Goal: Navigation & Orientation: Find specific page/section

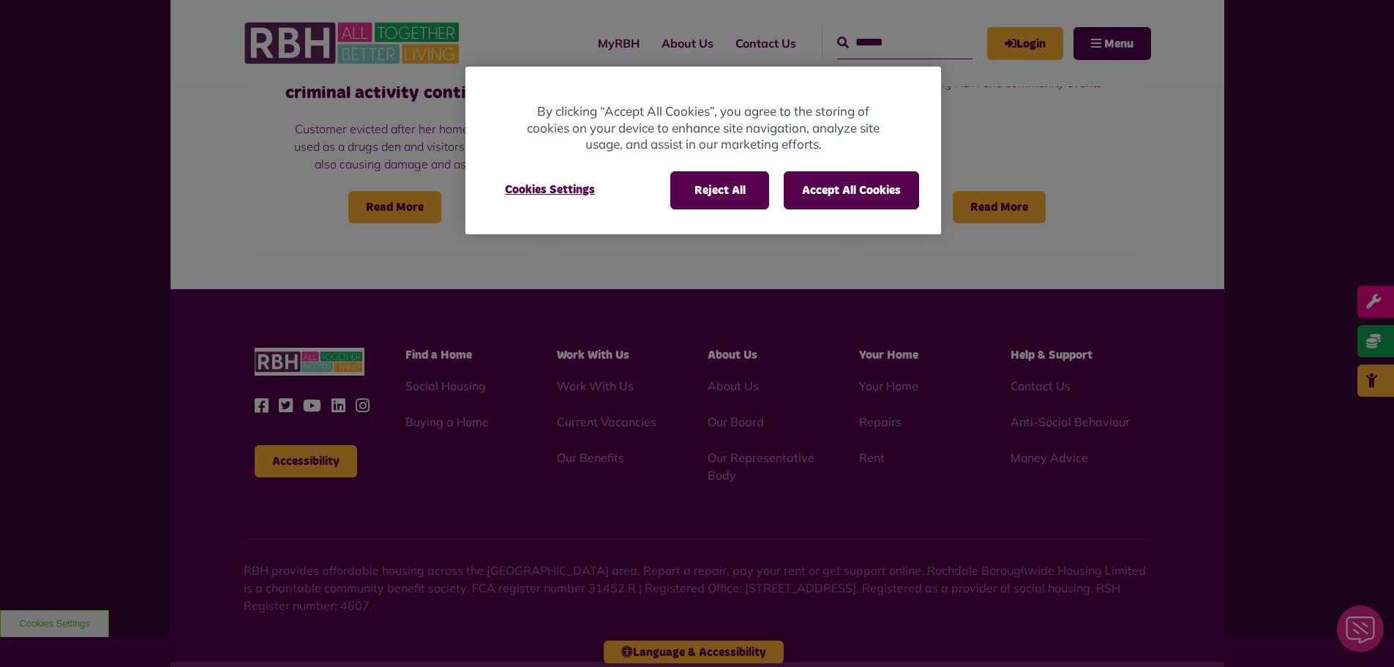
scroll to position [1328, 0]
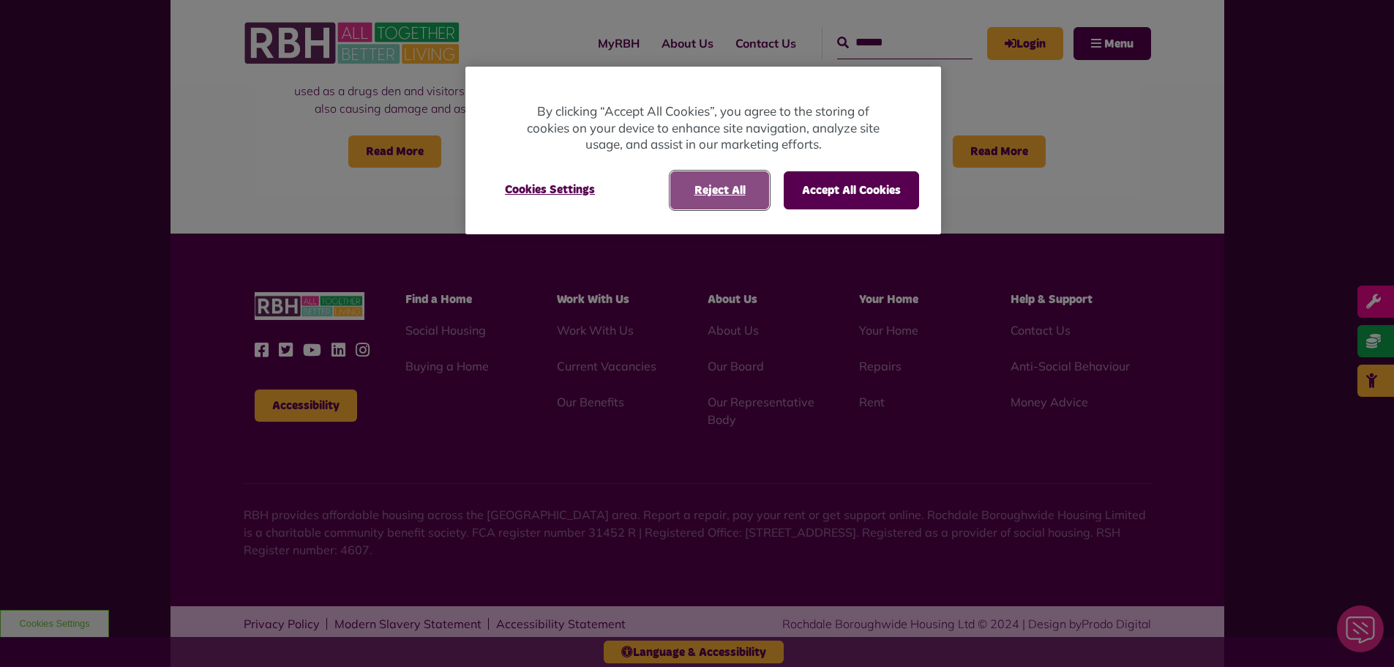
click at [732, 195] on button "Reject All" at bounding box center [719, 190] width 99 height 38
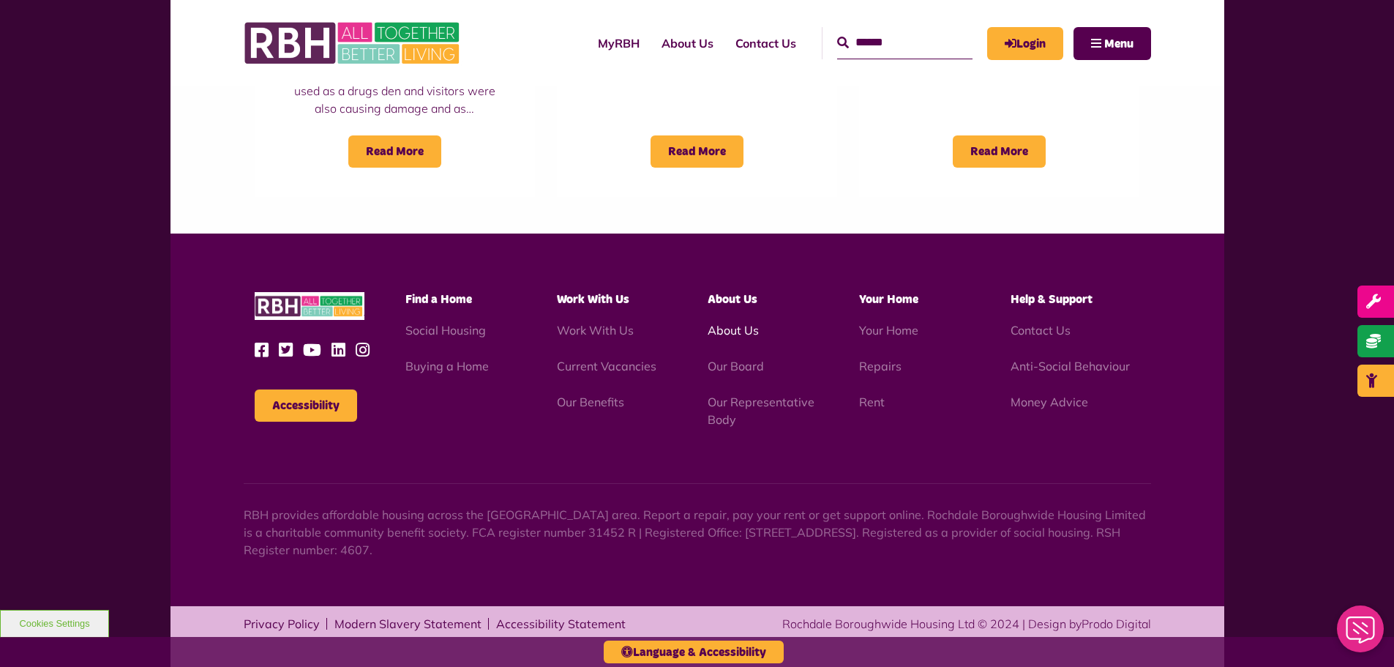
click at [724, 333] on link "About Us" at bounding box center [733, 330] width 51 height 15
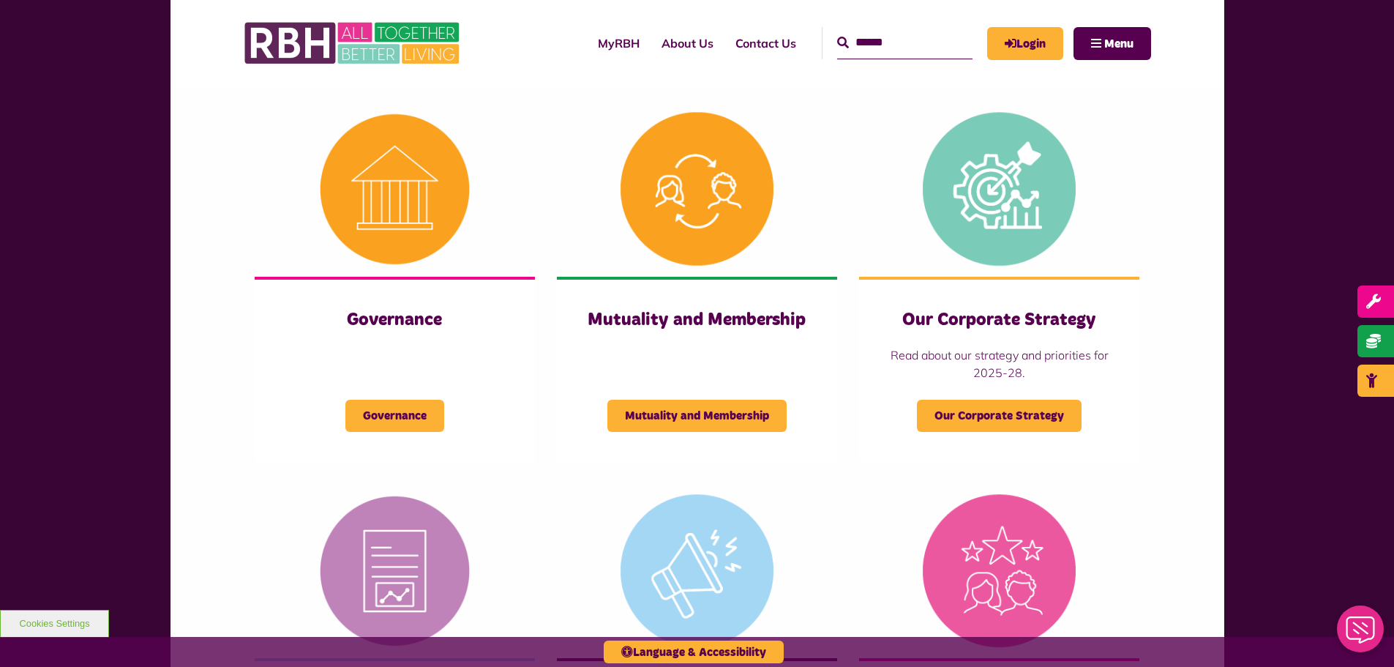
scroll to position [585, 0]
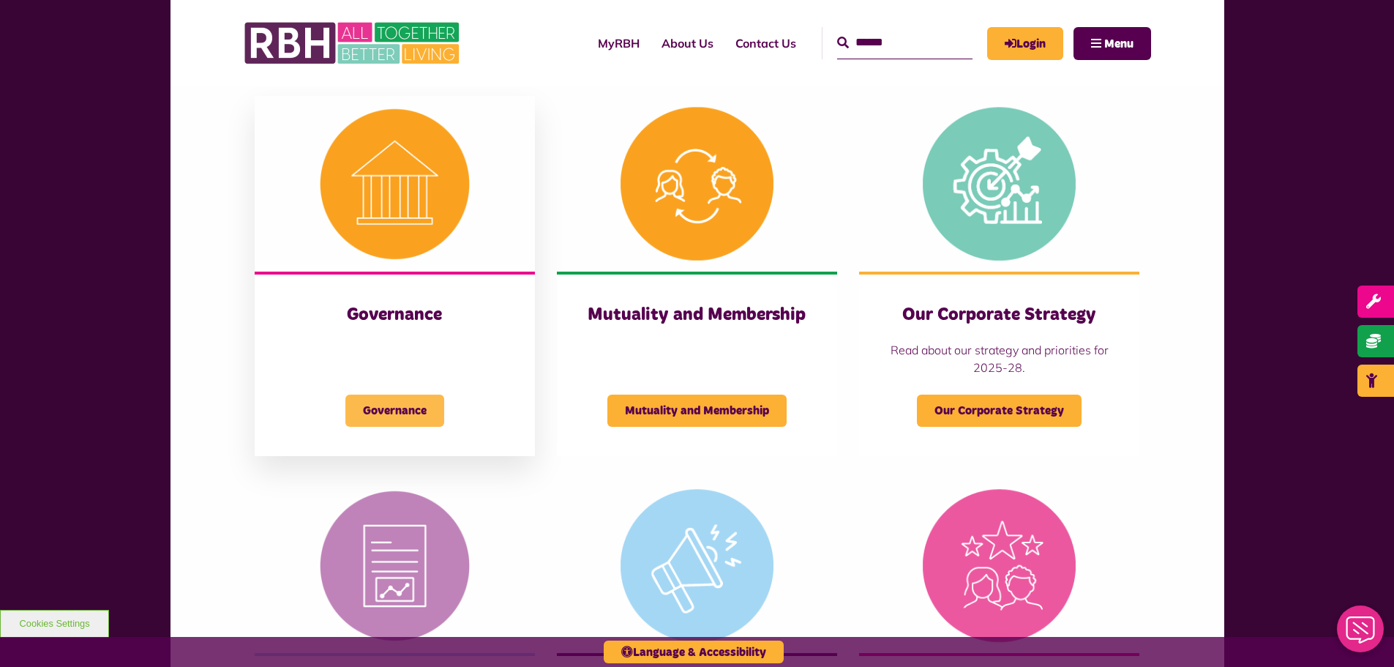
click at [395, 405] on span "Governance" at bounding box center [394, 410] width 99 height 32
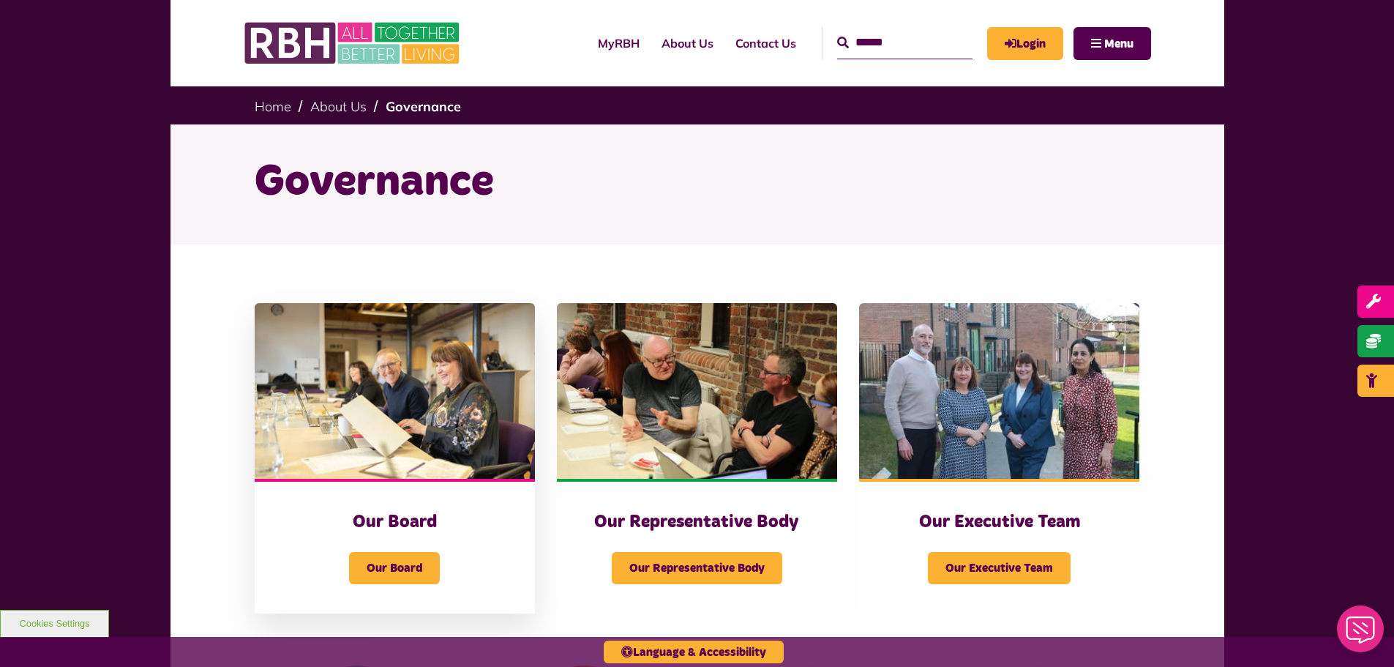
click at [417, 403] on img at bounding box center [395, 391] width 280 height 176
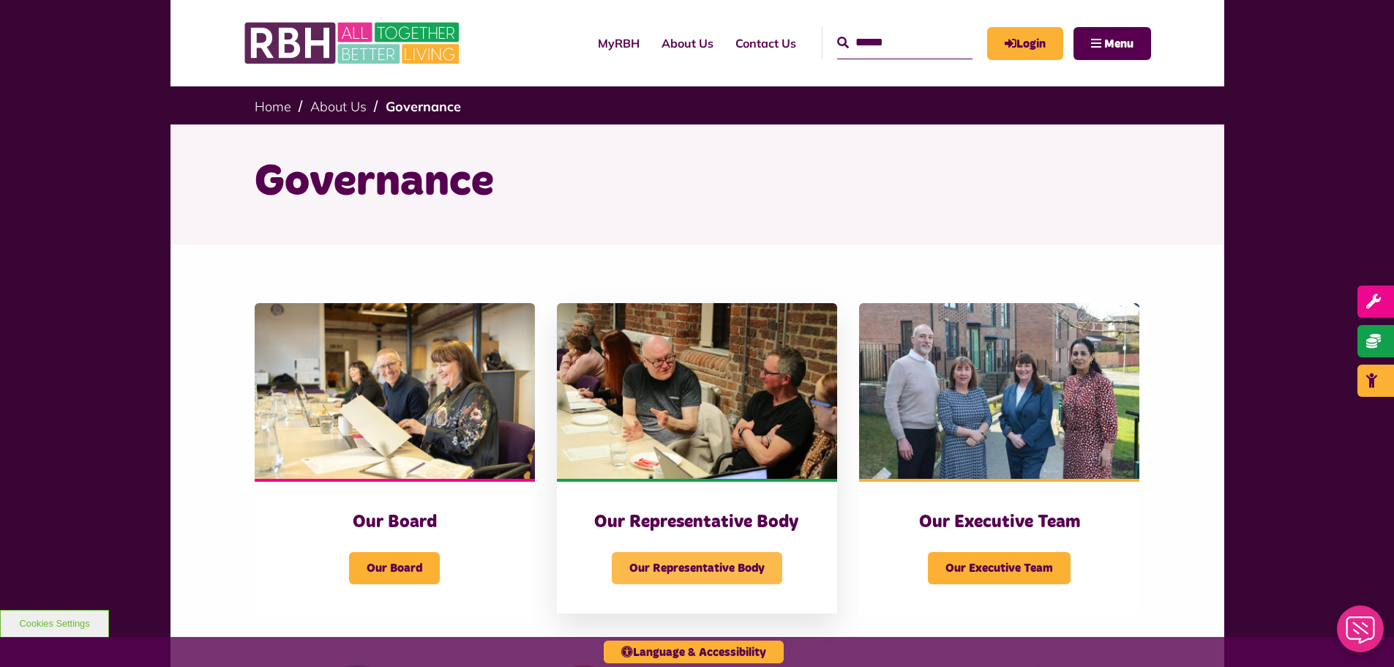
click at [707, 572] on span "Our Representative Body" at bounding box center [697, 568] width 171 height 32
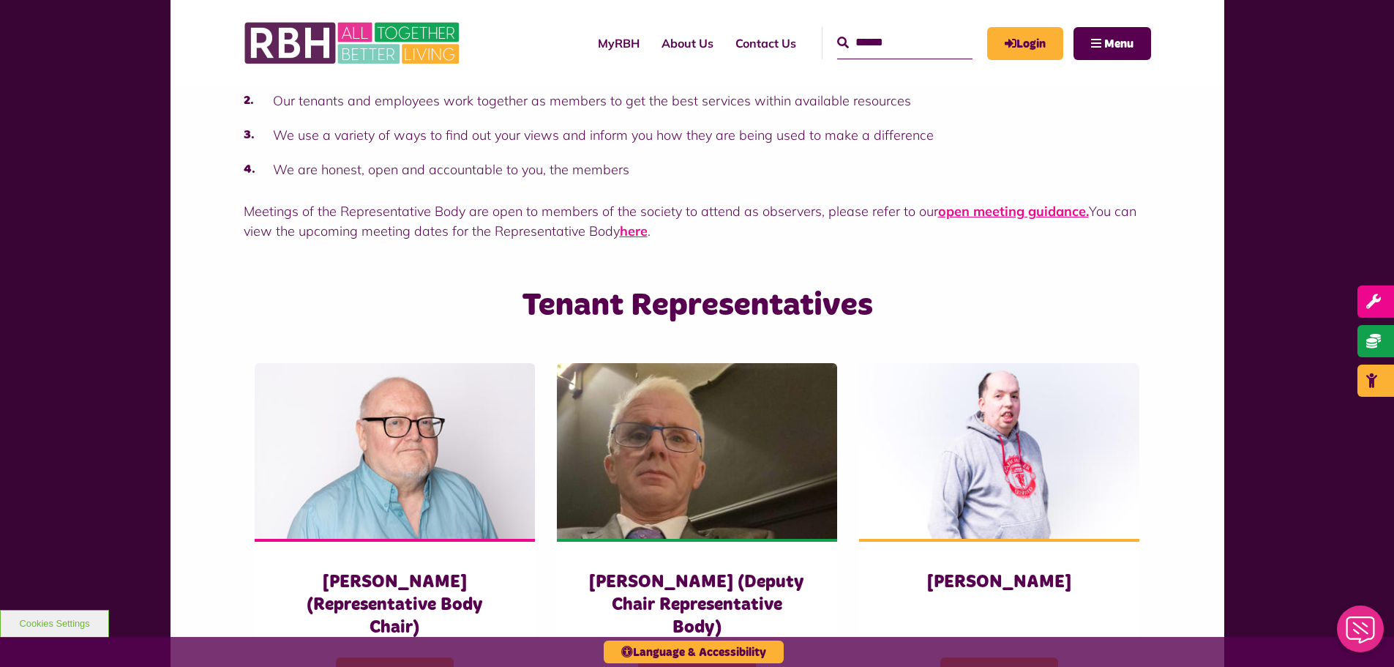
scroll to position [732, 0]
